Goal: Task Accomplishment & Management: Use online tool/utility

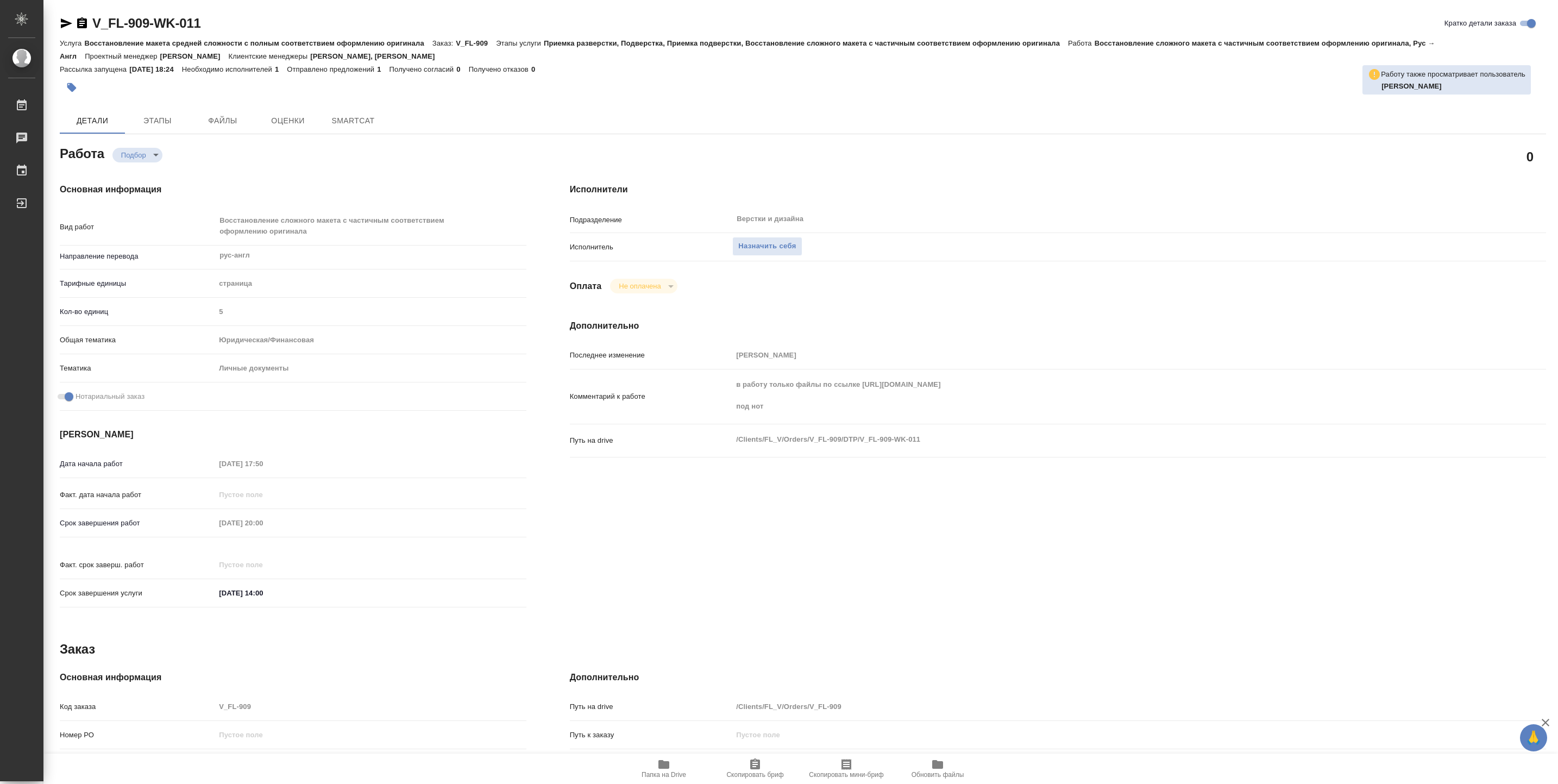
type textarea "x"
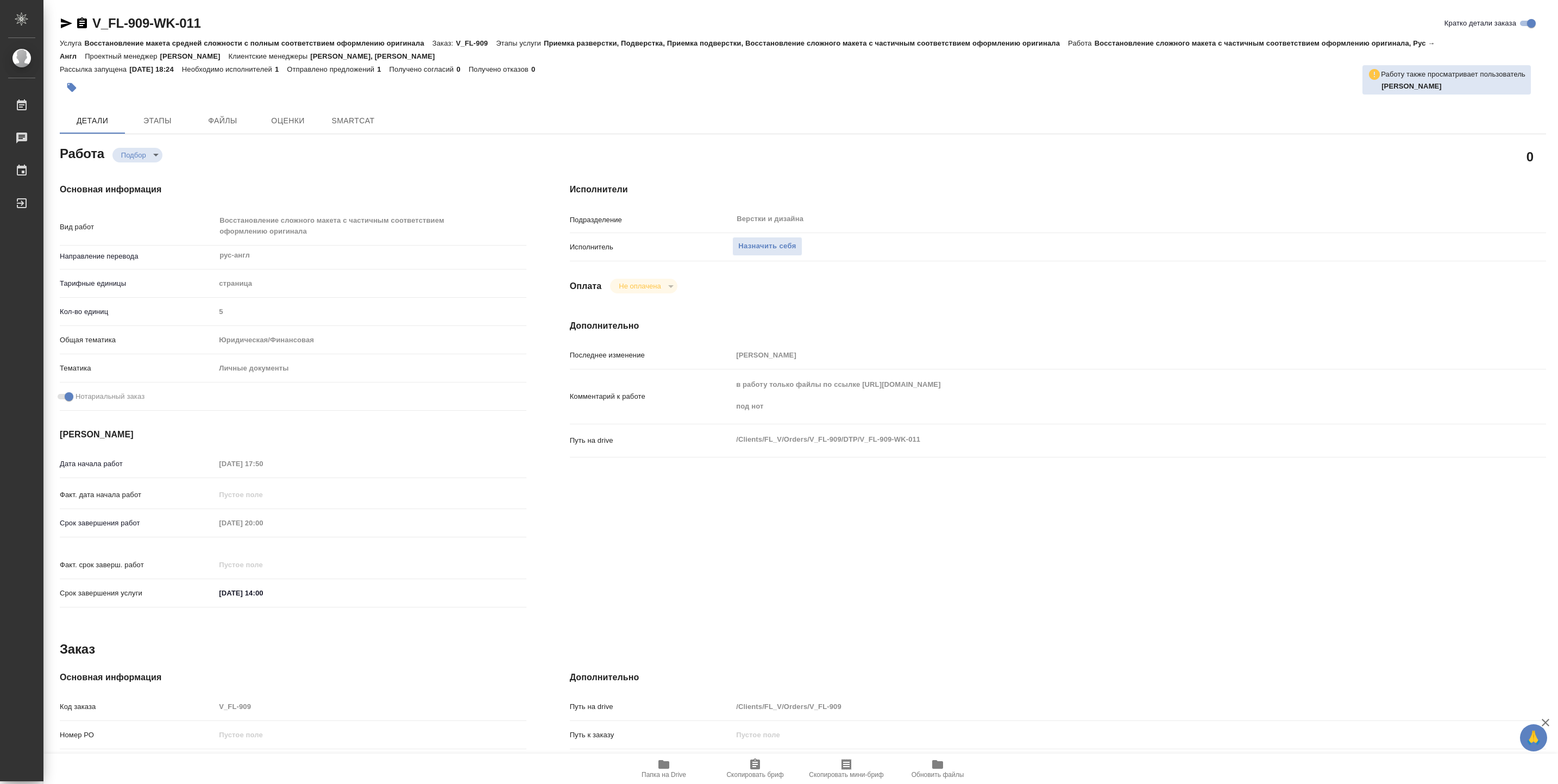
type textarea "x"
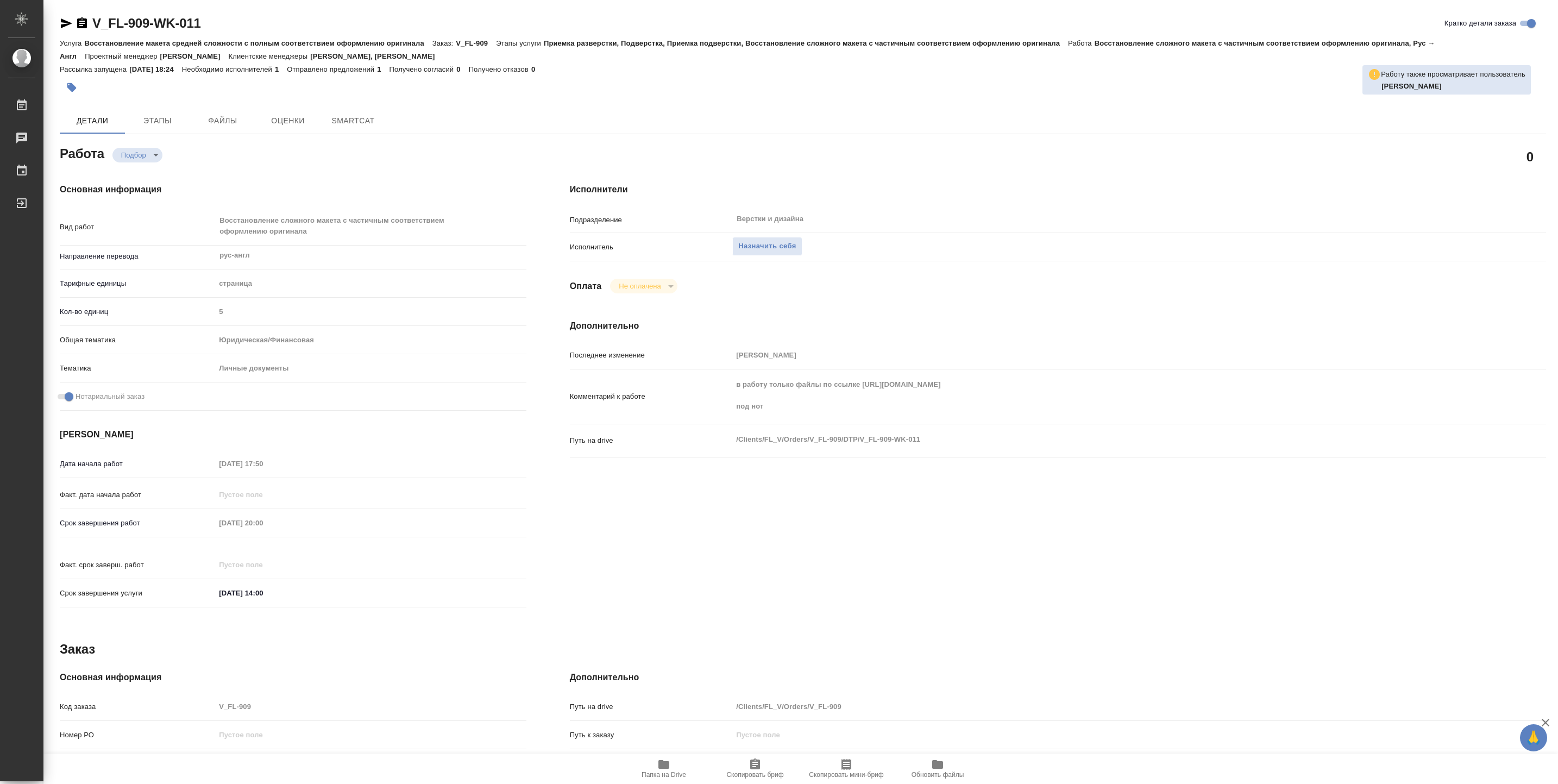
type textarea "x"
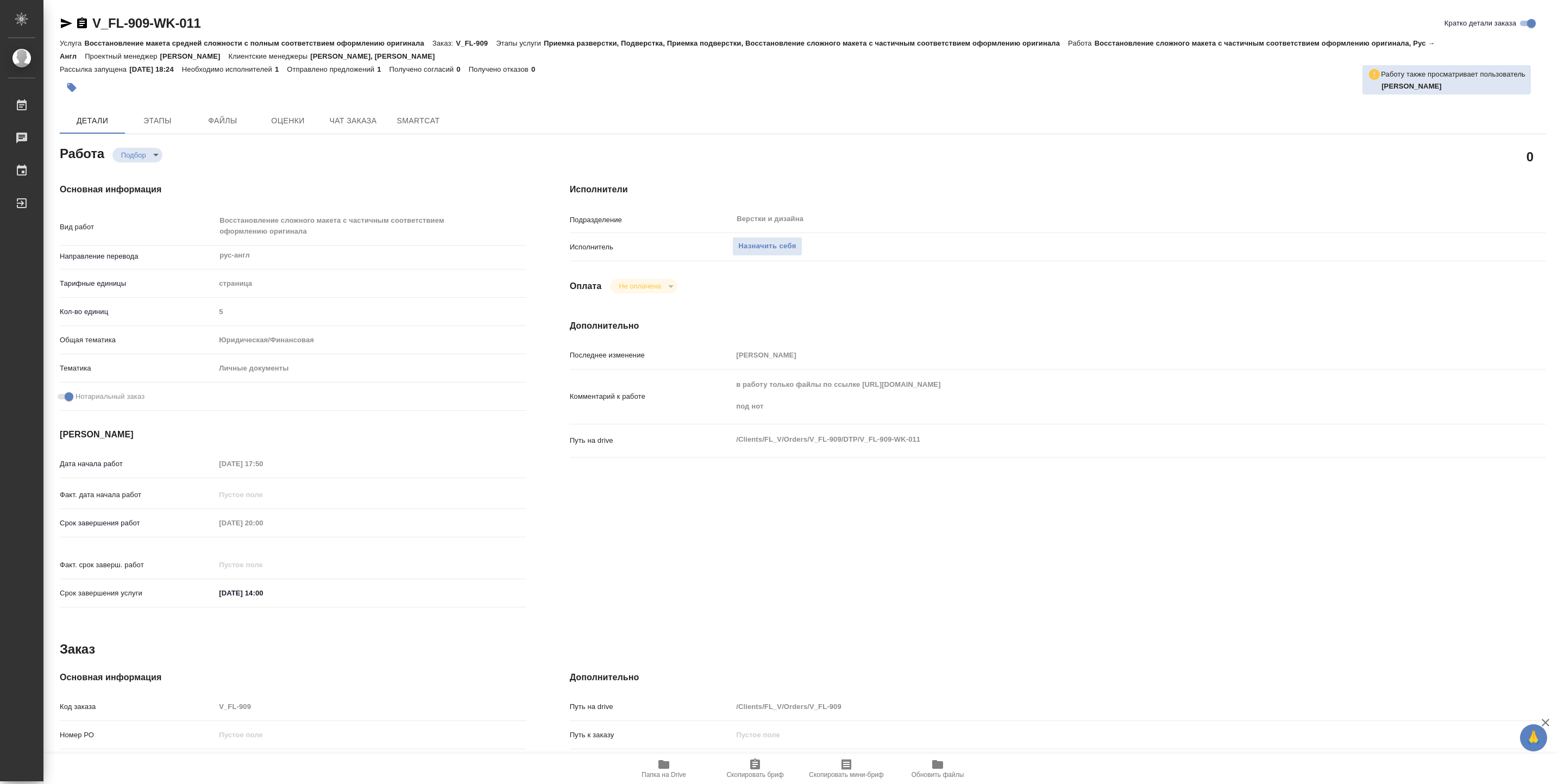
type textarea "x"
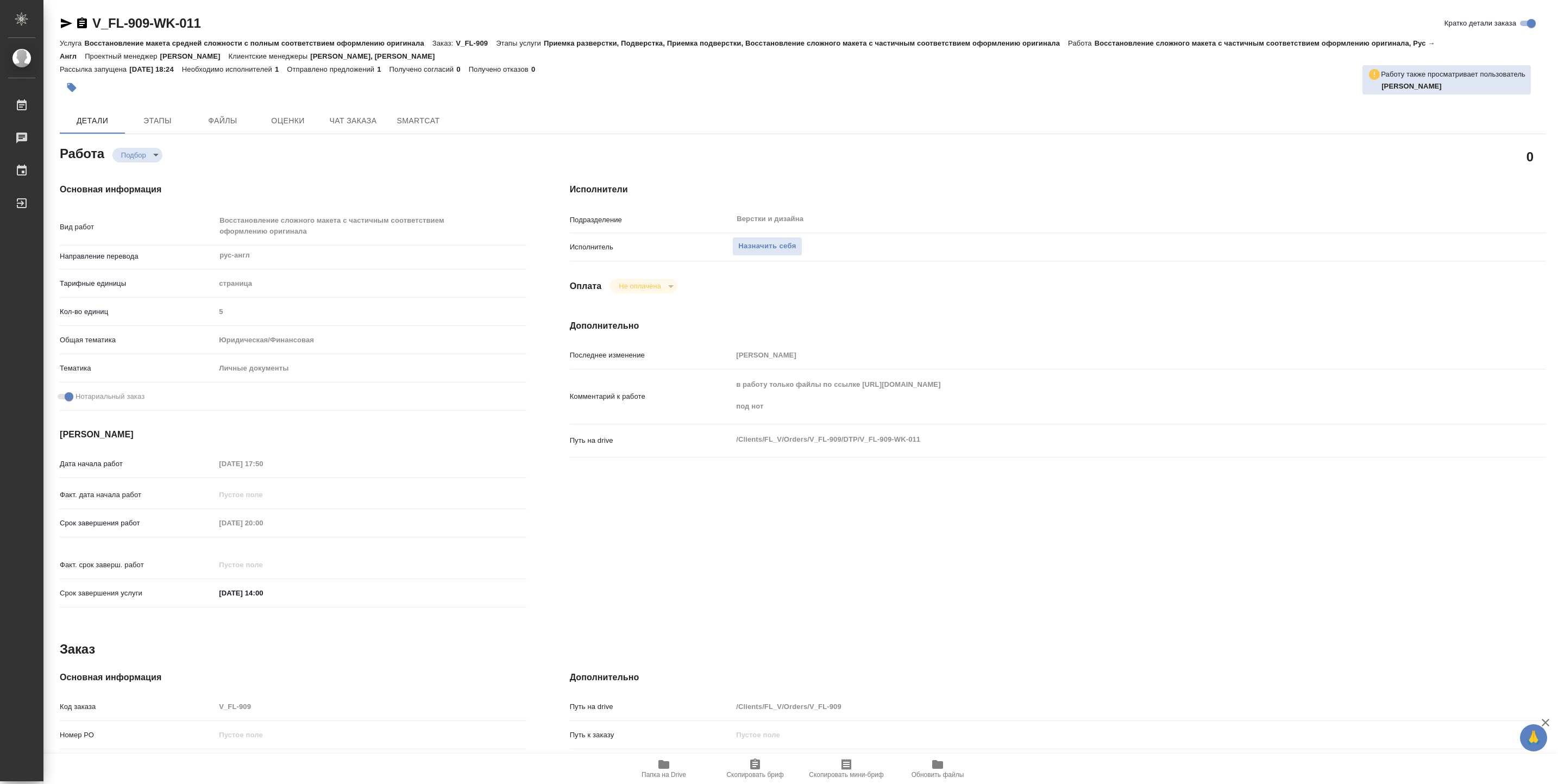
type textarea "x"
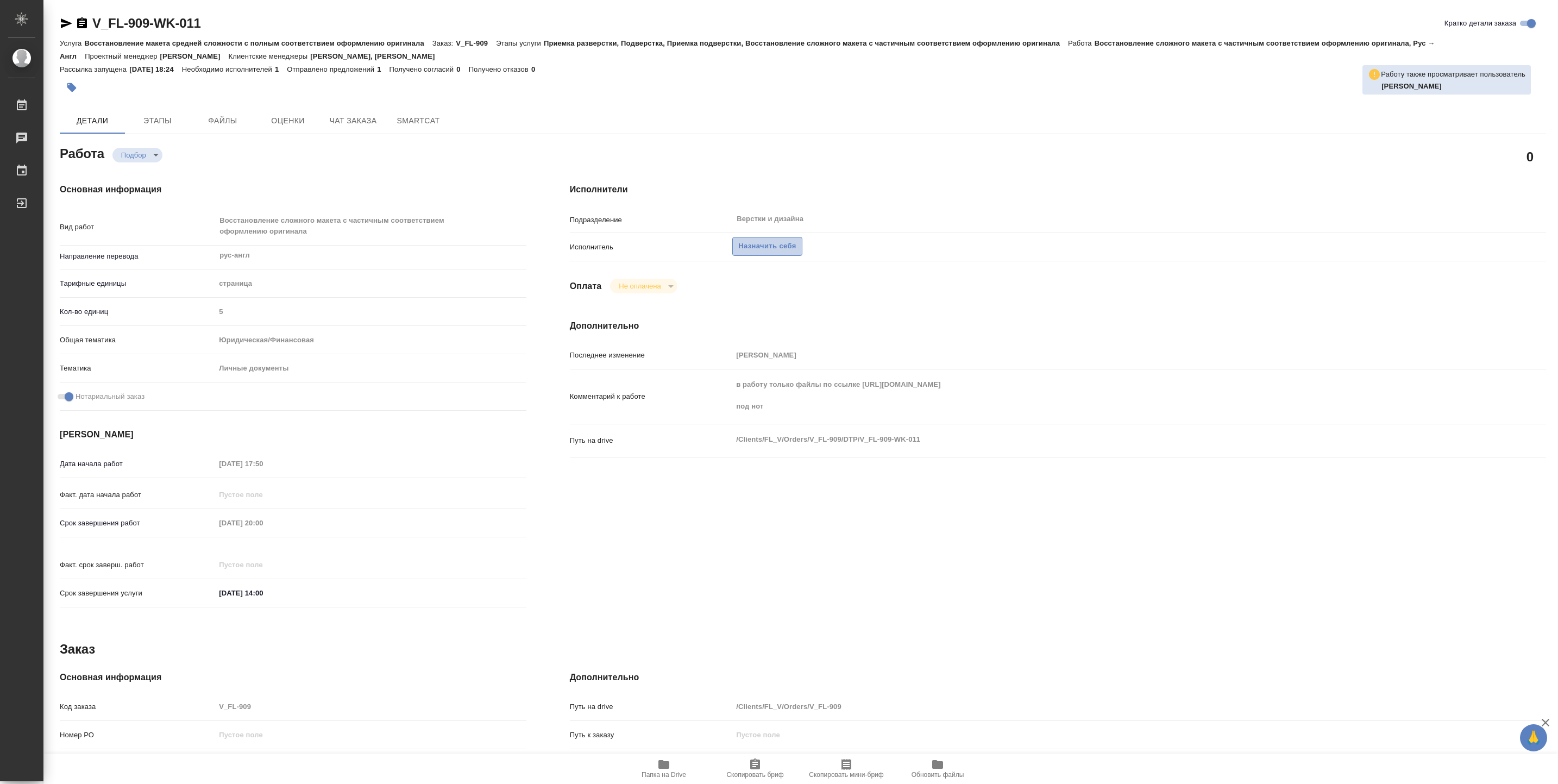
click at [768, 247] on span "Назначить себя" at bounding box center [767, 246] width 58 height 12
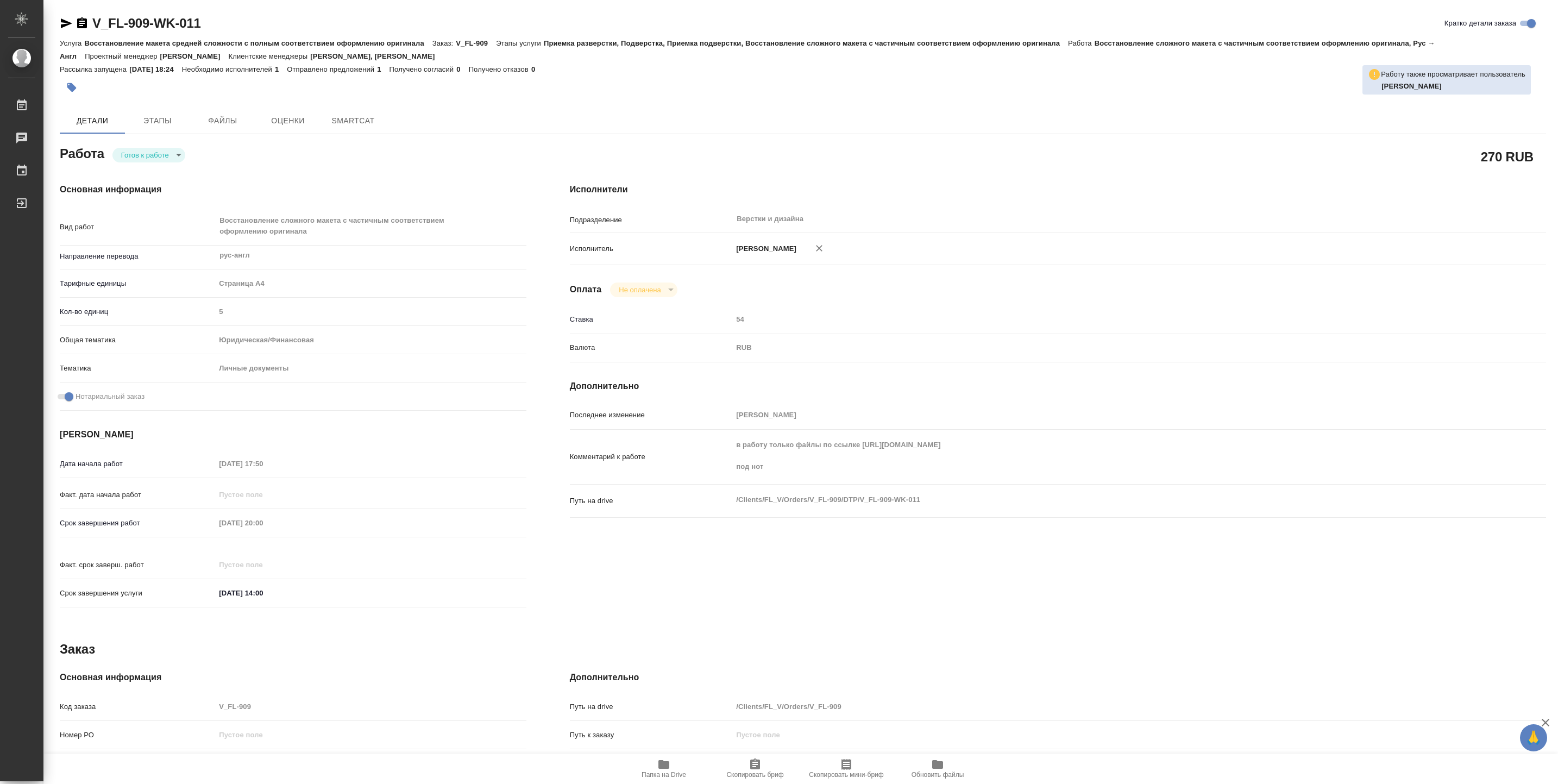
type textarea "x"
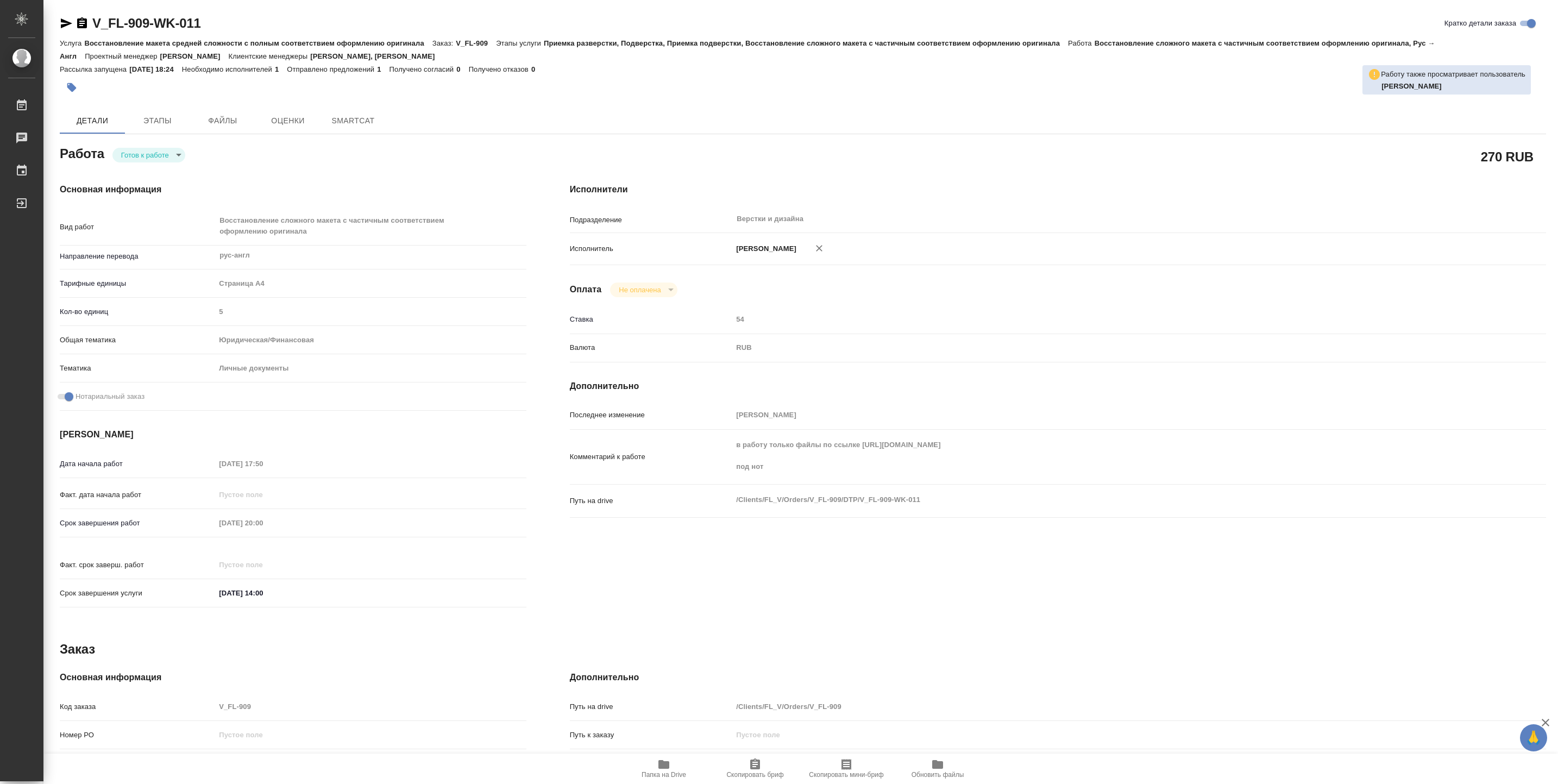
type textarea "x"
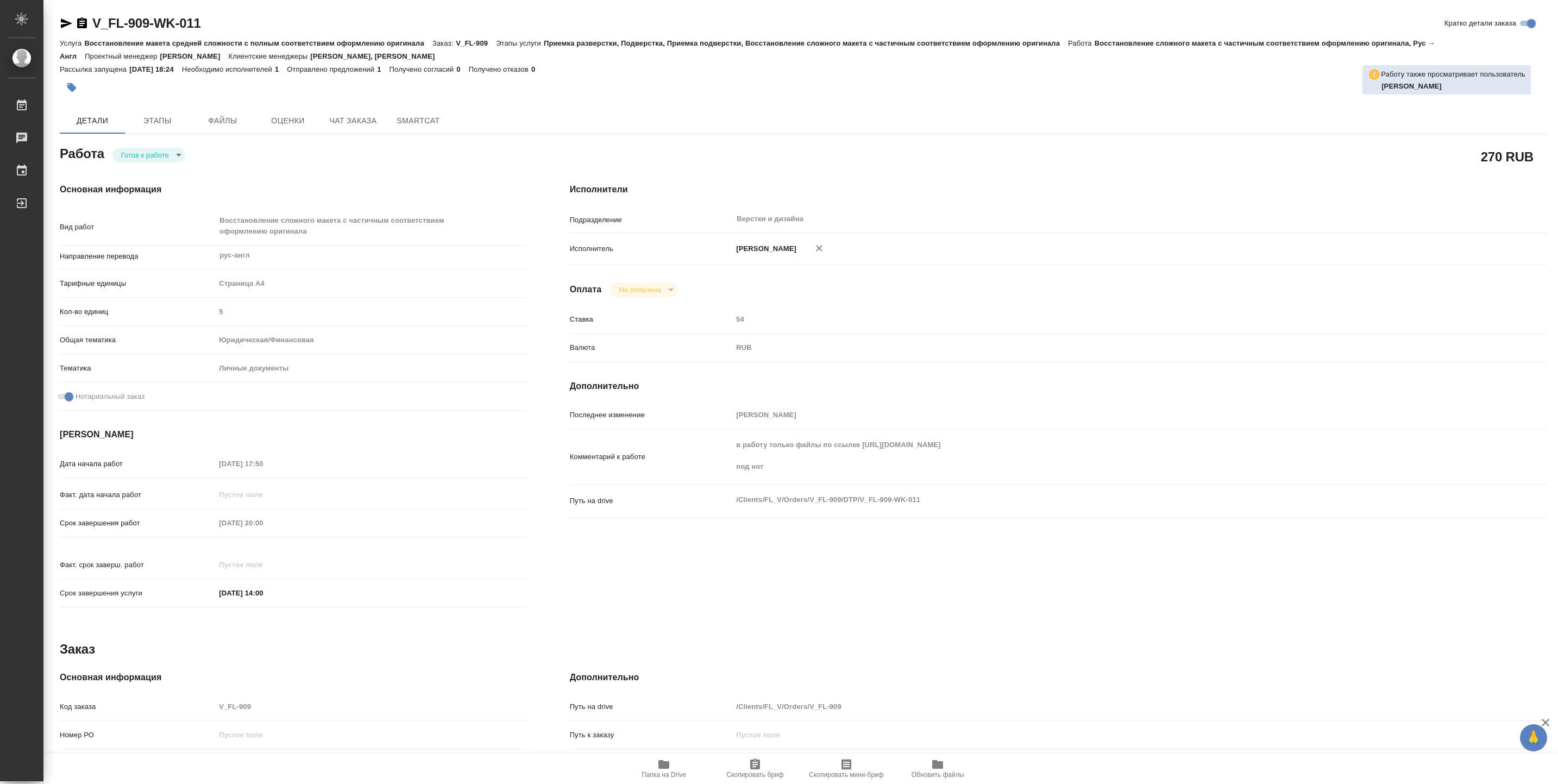
type textarea "x"
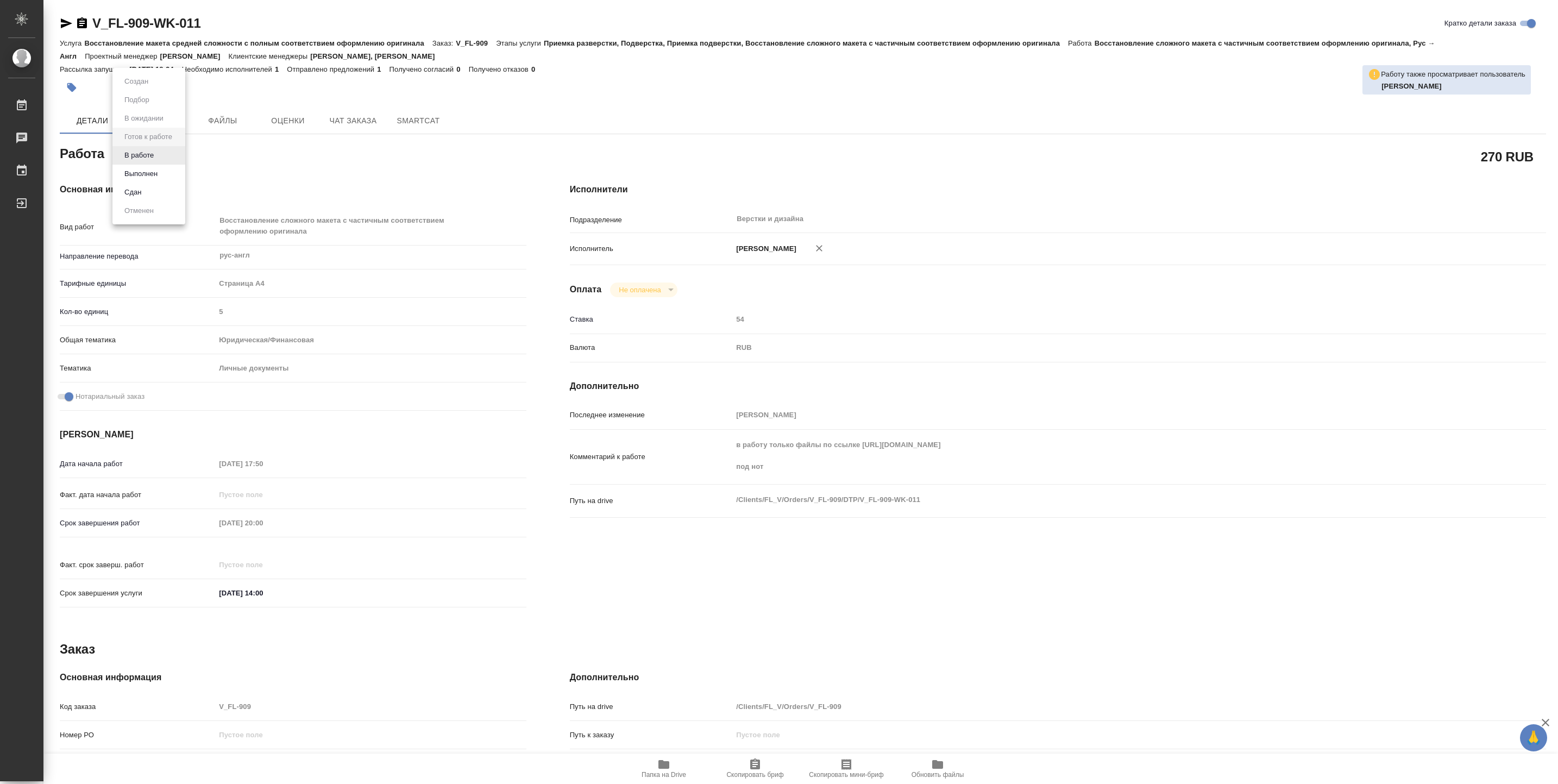
click at [148, 160] on body "🙏 .cls-1 fill:#fff; AWATERA Vasiutchenko Aleksandr Работы Чаты График Выйти V_F…" at bounding box center [779, 392] width 1558 height 784
type textarea "x"
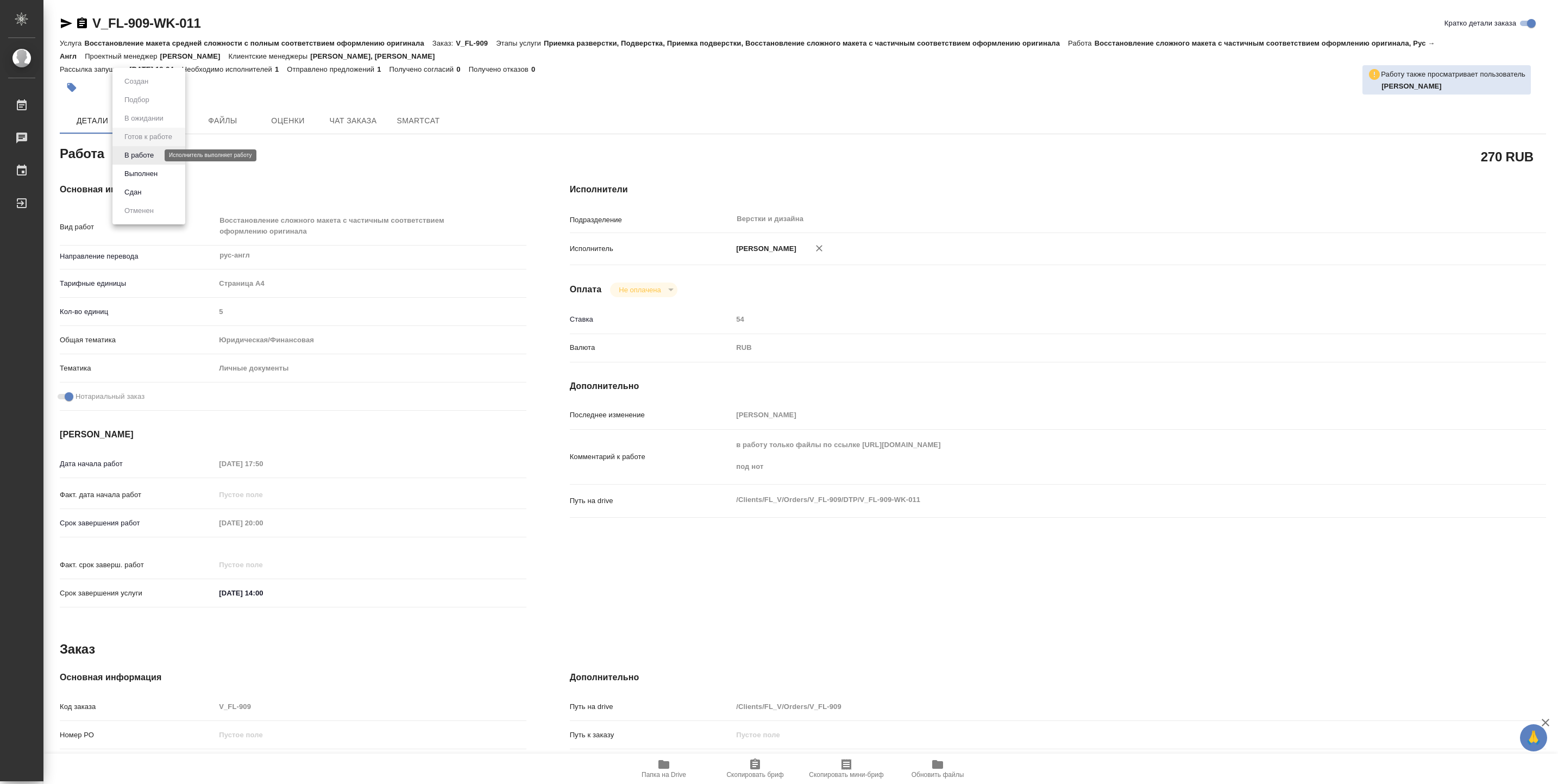
type textarea "x"
click at [148, 160] on button "В работе" at bounding box center [139, 155] width 36 height 12
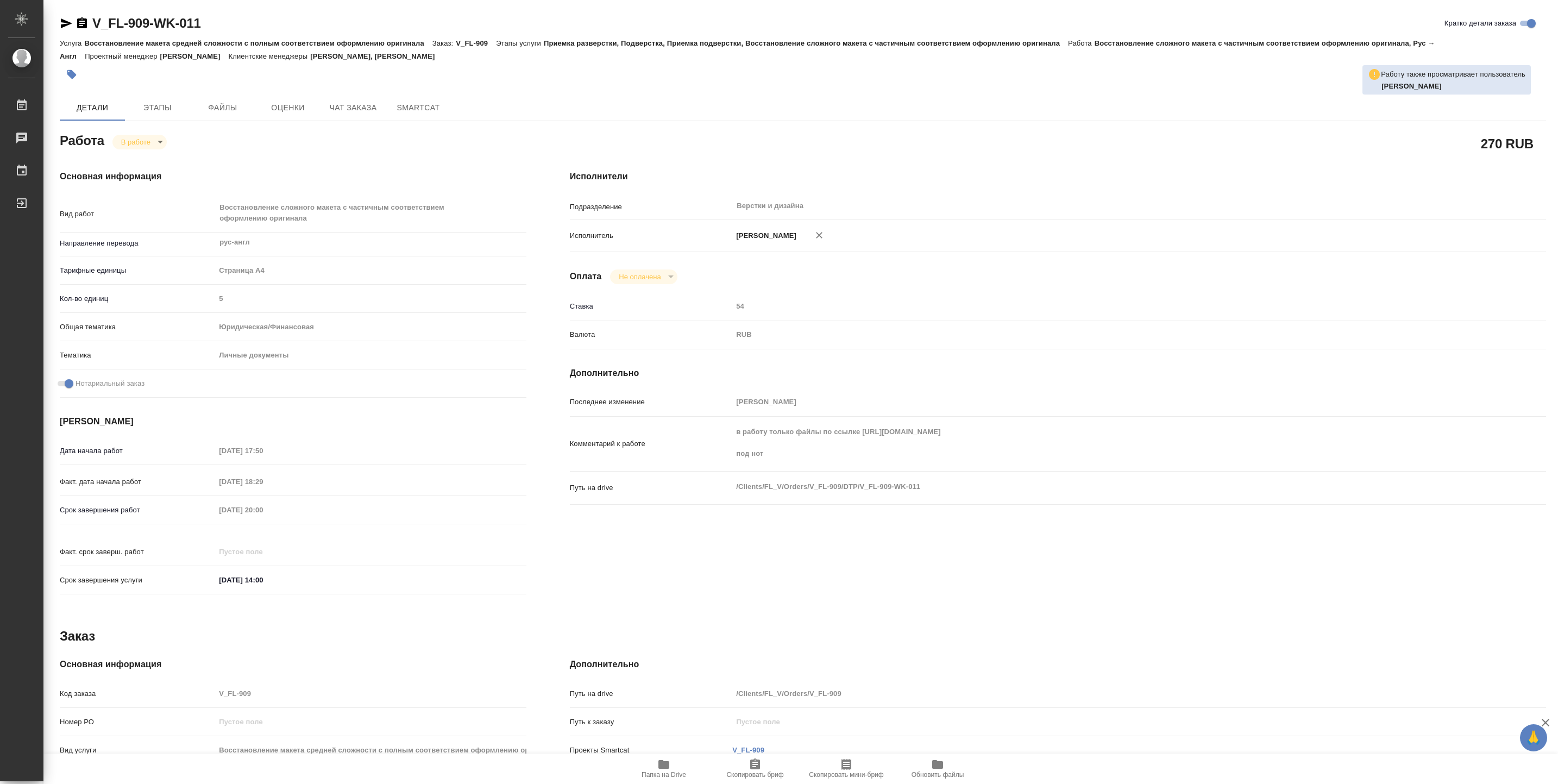
type textarea "x"
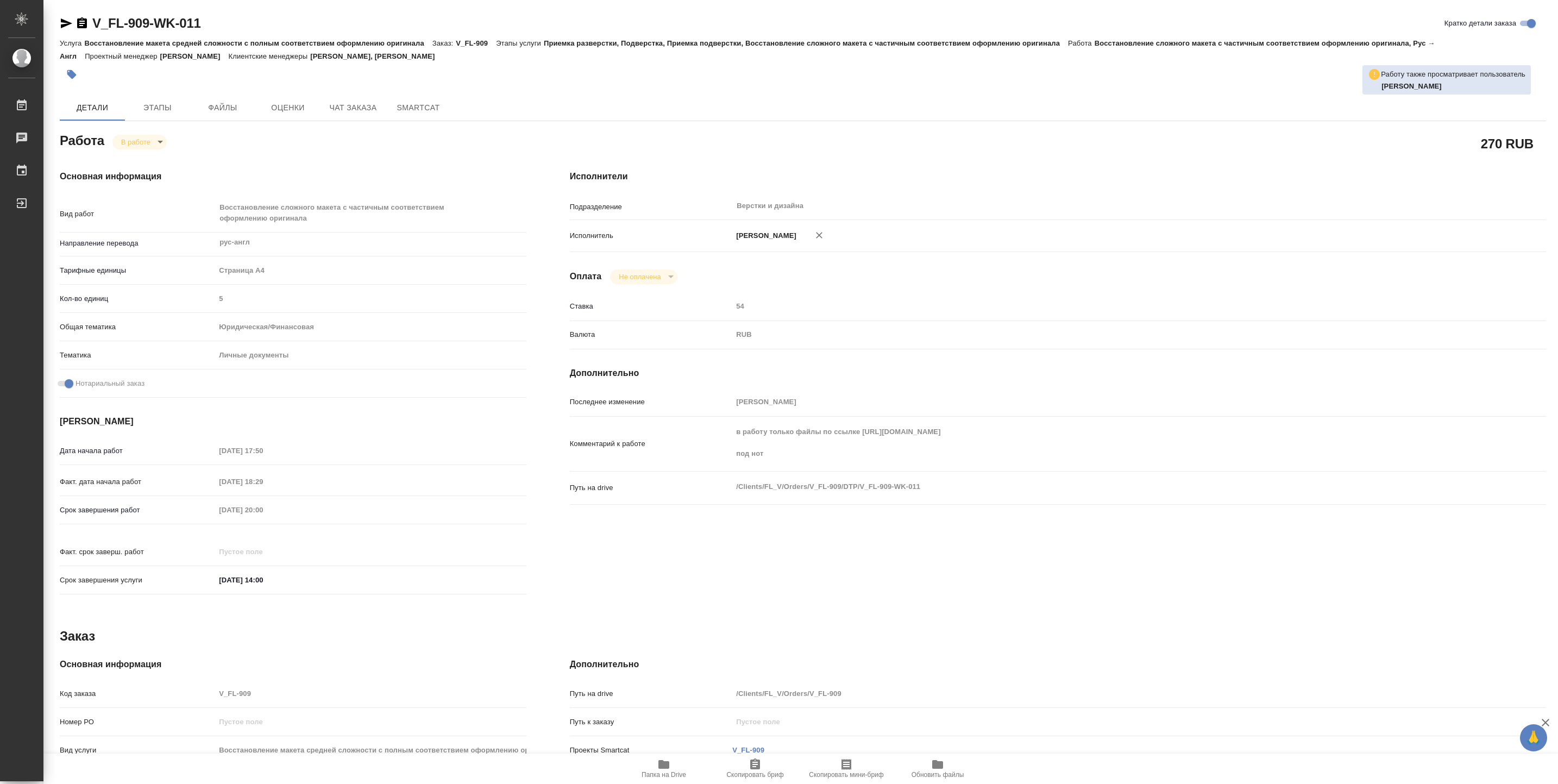
type textarea "x"
